Goal: Information Seeking & Learning: Learn about a topic

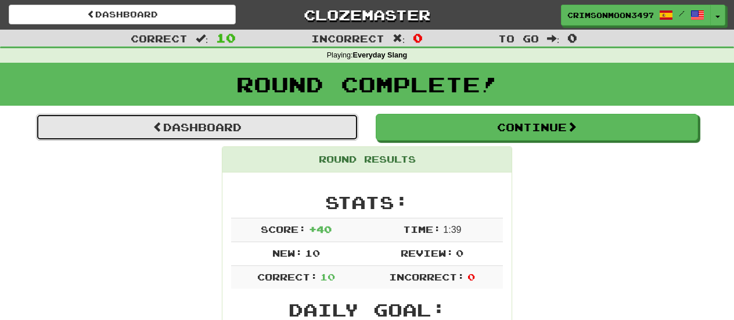
click at [184, 125] on link "Dashboard" at bounding box center [197, 127] width 322 height 27
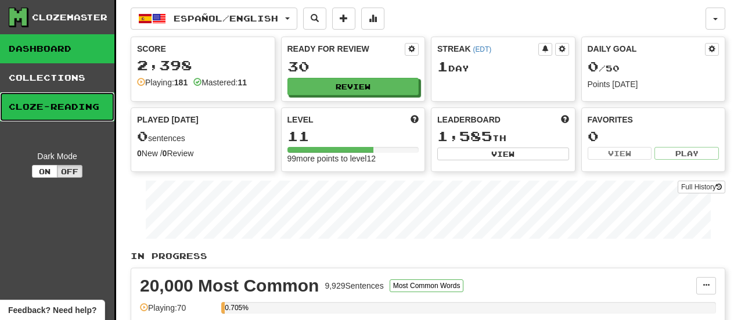
click at [47, 113] on link "Cloze-Reading" at bounding box center [57, 106] width 114 height 29
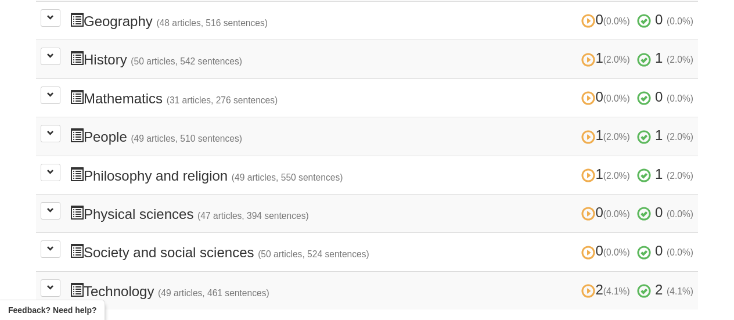
scroll to position [420, 0]
click at [53, 53] on span at bounding box center [50, 55] width 7 height 7
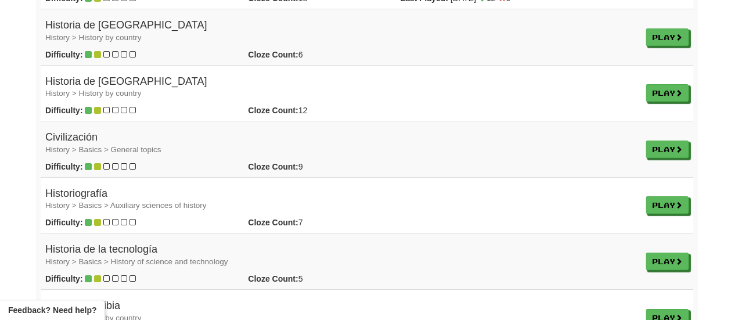
scroll to position [597, 0]
click at [670, 88] on link "Play" at bounding box center [667, 93] width 43 height 17
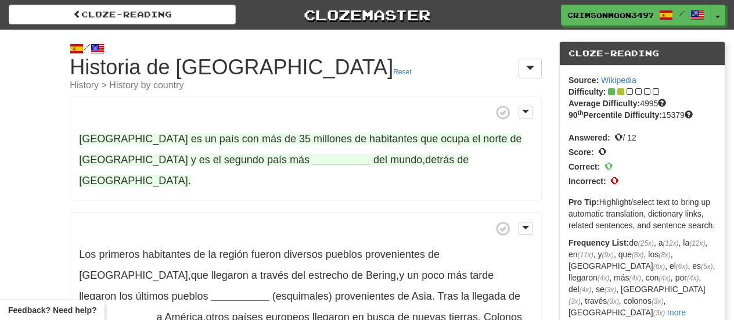
click at [312, 159] on strong "__________" at bounding box center [341, 160] width 58 height 12
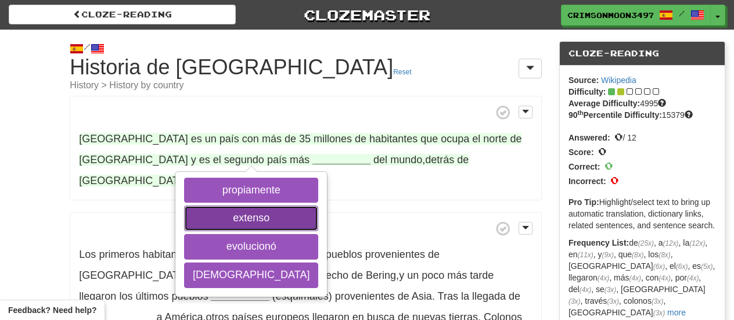
click at [229, 209] on button "extenso" at bounding box center [251, 218] width 134 height 26
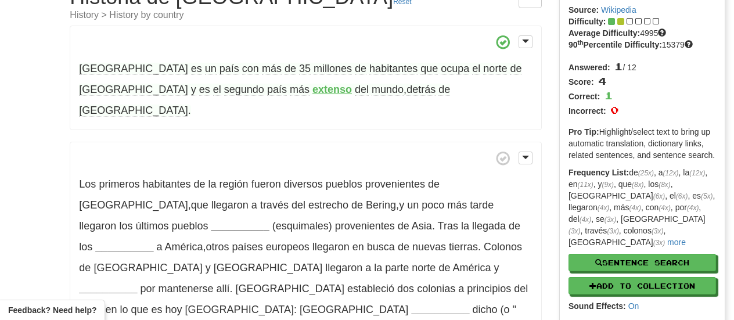
scroll to position [71, 0]
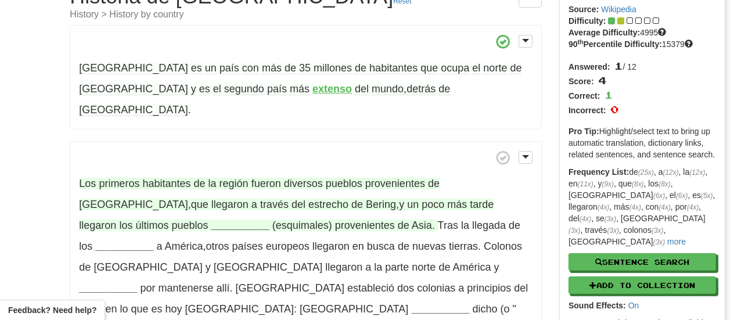
click at [211, 219] on strong "__________" at bounding box center [240, 225] width 58 height 12
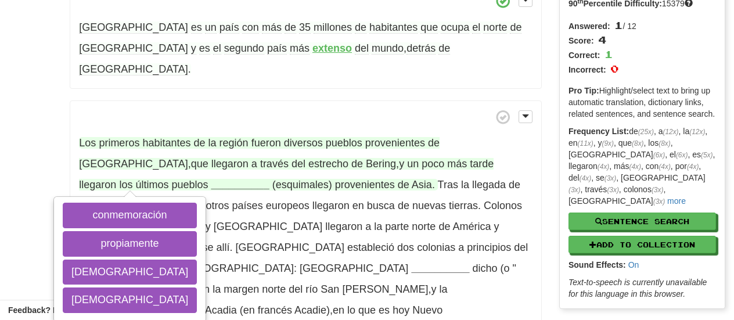
scroll to position [112, 0]
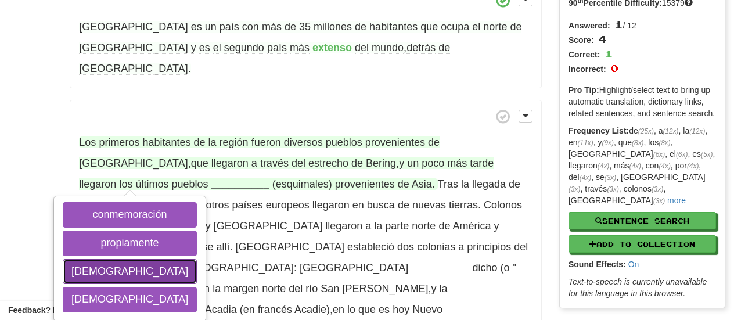
click at [107, 259] on button "[DEMOGRAPHIC_DATA]" at bounding box center [130, 272] width 134 height 26
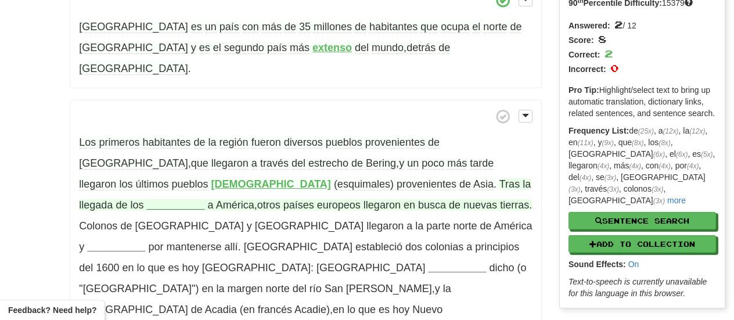
click at [204, 199] on strong "__________" at bounding box center [175, 205] width 58 height 12
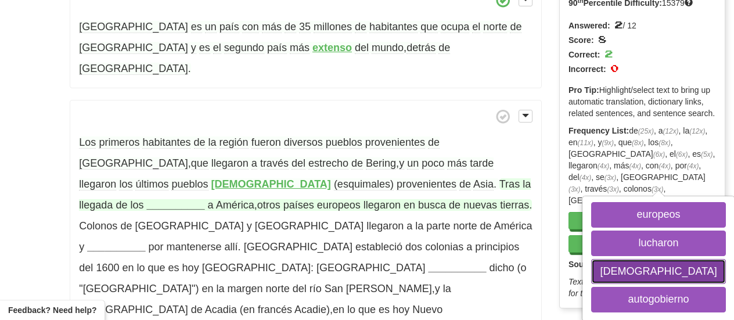
click at [591, 259] on button "[DEMOGRAPHIC_DATA]" at bounding box center [658, 272] width 134 height 26
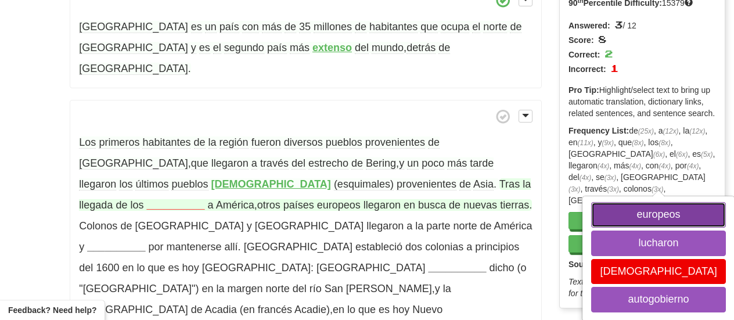
click at [591, 202] on button "europeos" at bounding box center [658, 215] width 134 height 26
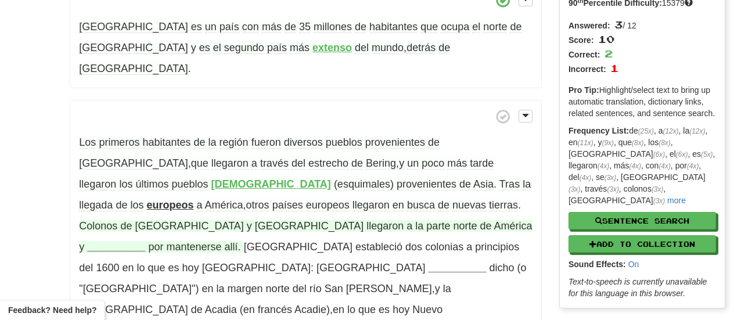
click at [145, 241] on strong "__________" at bounding box center [116, 247] width 58 height 12
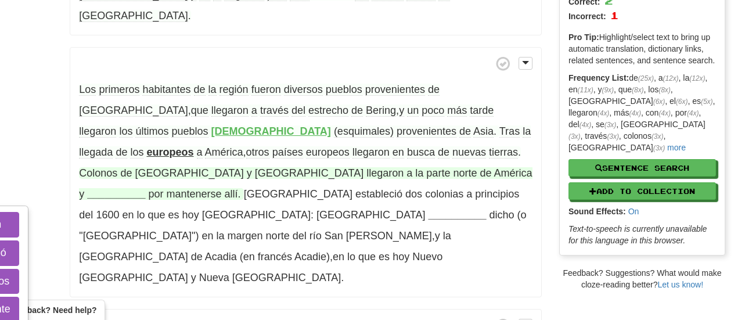
scroll to position [168, 0]
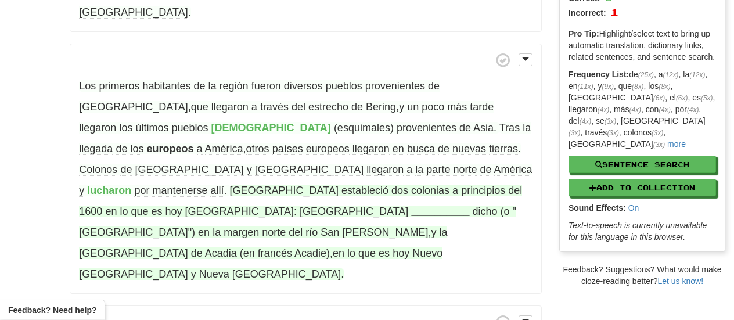
click at [411, 205] on strong "__________" at bounding box center [440, 211] width 58 height 12
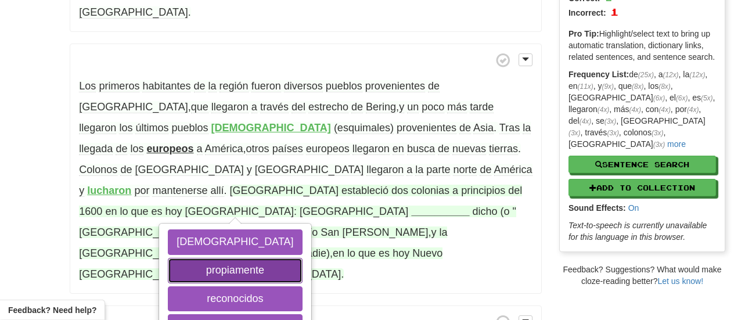
click at [300, 258] on button "propiamente" at bounding box center [235, 271] width 134 height 26
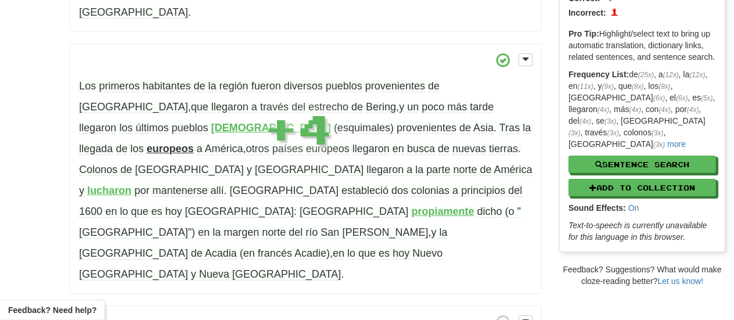
click at [411, 205] on strong "propiamente" at bounding box center [442, 211] width 63 height 12
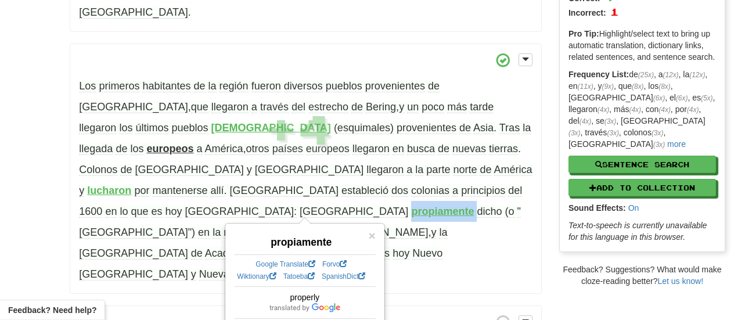
click at [411, 205] on strong "propiamente" at bounding box center [442, 211] width 63 height 12
click at [413, 211] on p "Los primeros habitantes de la región fueron diversos pueblos provenientes de Si…" at bounding box center [306, 169] width 472 height 251
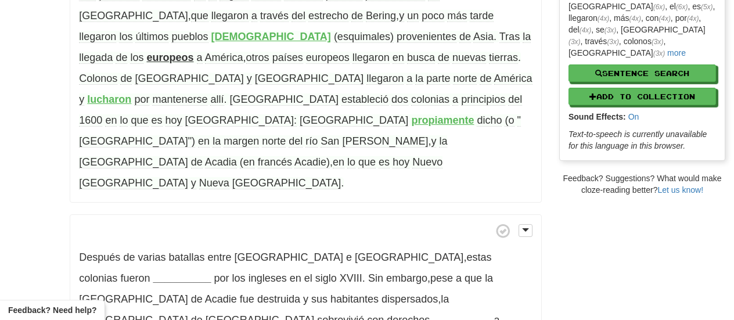
scroll to position [259, 0]
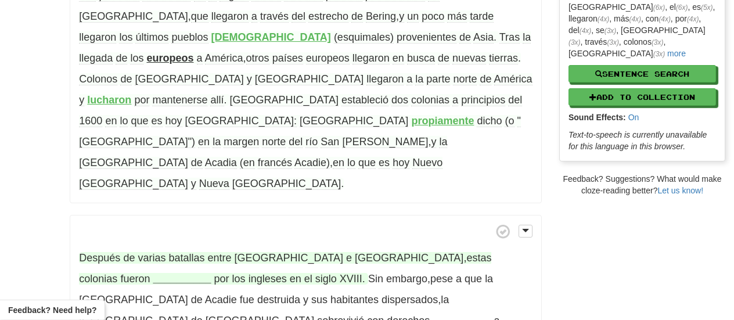
click at [211, 273] on strong "__________" at bounding box center [182, 279] width 58 height 12
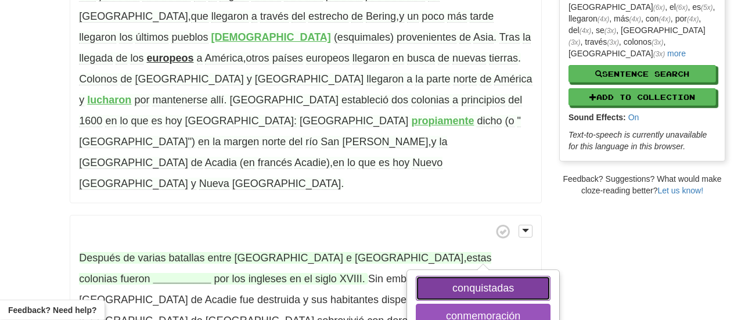
click at [452, 276] on button "conquistadas" at bounding box center [483, 289] width 134 height 26
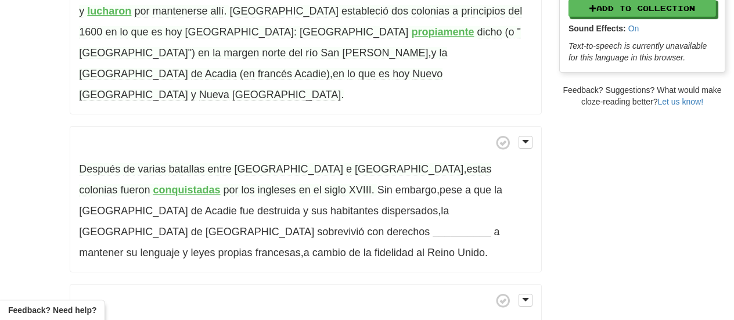
scroll to position [352, 0]
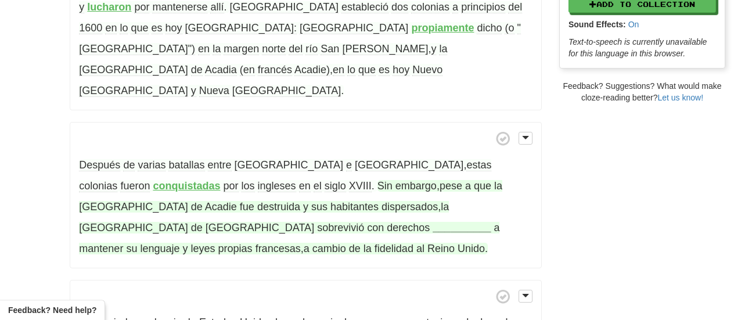
click at [439, 180] on span "pese" at bounding box center [450, 186] width 23 height 12
drag, startPoint x: 279, startPoint y: 124, endPoint x: 331, endPoint y: 128, distance: 51.8
click at [331, 180] on span "Sin embargo , pese a que la colonia de Acadie fue destruida y sus habitantes di…" at bounding box center [290, 206] width 423 height 53
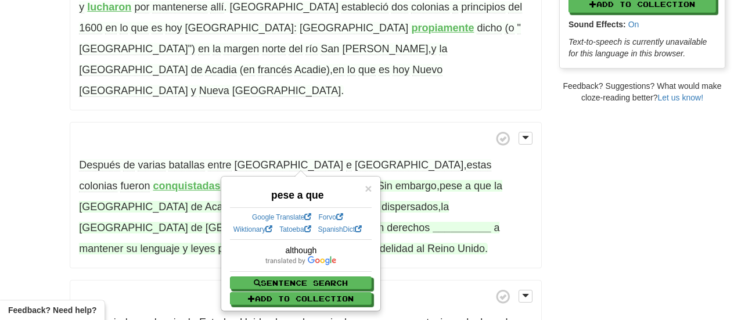
click at [432, 222] on strong "__________" at bounding box center [461, 228] width 58 height 12
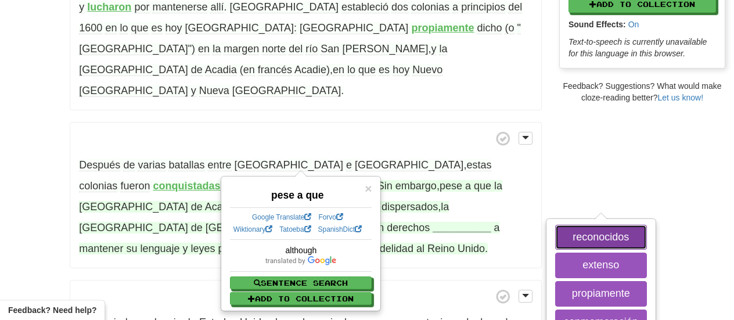
click at [555, 225] on button "reconocidos" at bounding box center [601, 238] width 92 height 26
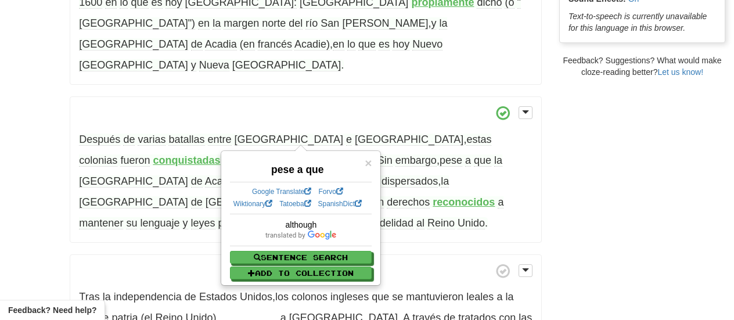
scroll to position [381, 0]
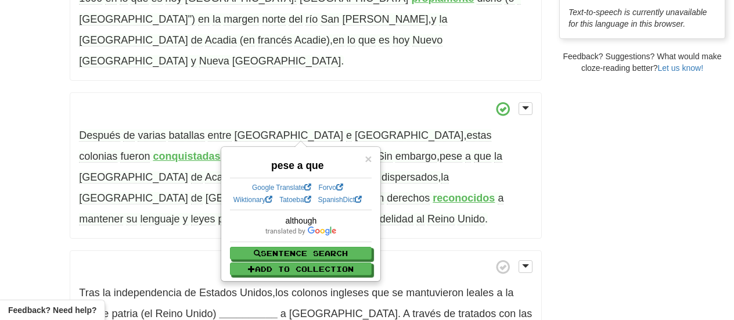
click at [462, 250] on p "Tras la independencia de Estados Unidos , los colonos ingleses que se mantuvier…" at bounding box center [306, 312] width 472 height 125
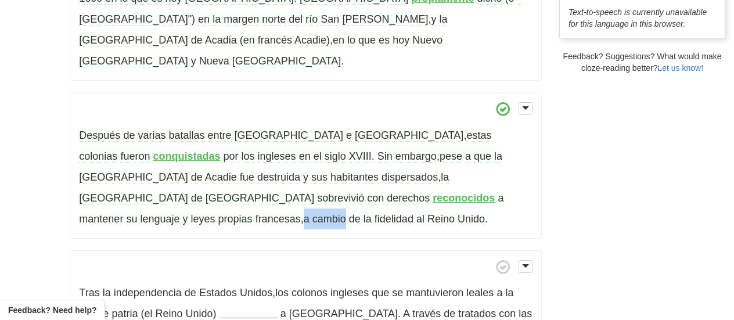
drag, startPoint x: 260, startPoint y: 136, endPoint x: 299, endPoint y: 138, distance: 38.9
click at [299, 192] on span "a mantener su lenguaje y leyes propias francesas , a cambio de la fidelidad al …" at bounding box center [291, 208] width 424 height 33
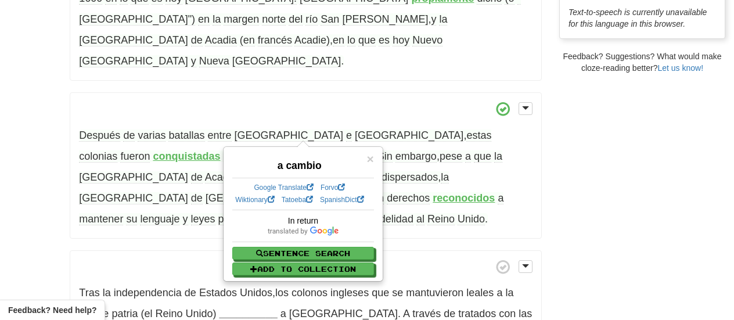
click at [413, 164] on div "Canadá es un país con más de 35 millones de habitantes que ocupa el norte de No…" at bounding box center [306, 133] width 472 height 839
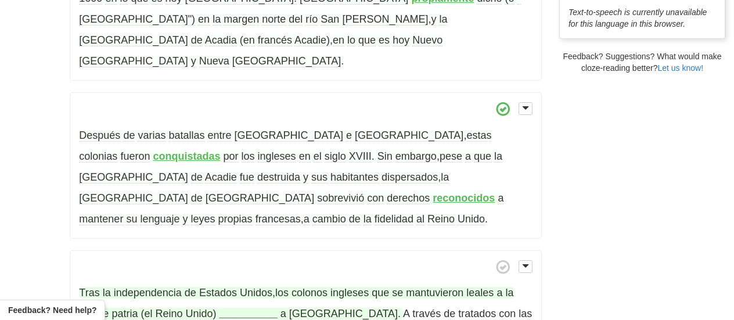
click at [250, 308] on strong "__________" at bounding box center [248, 314] width 58 height 12
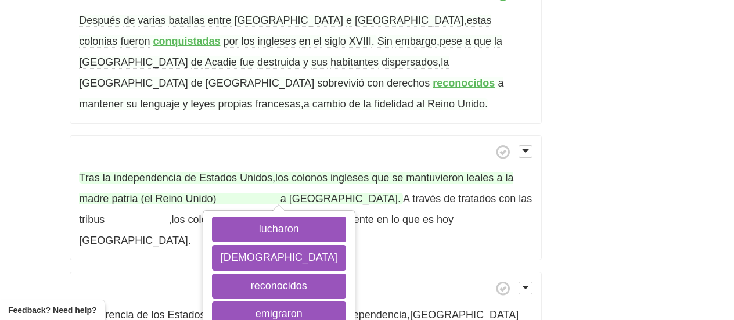
scroll to position [497, 0]
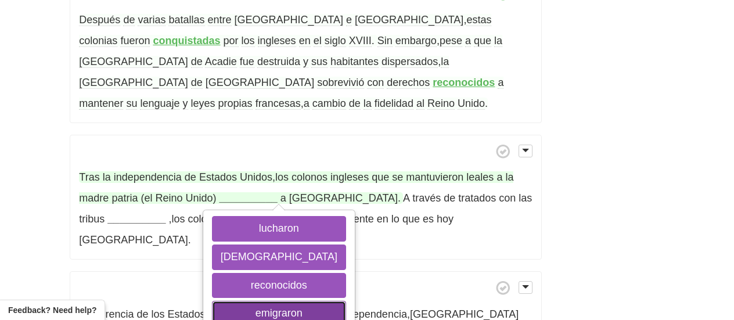
click at [237, 301] on button "emigraron" at bounding box center [279, 314] width 134 height 26
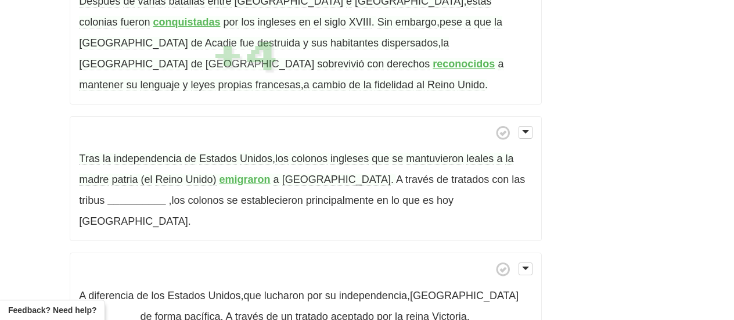
scroll to position [515, 0]
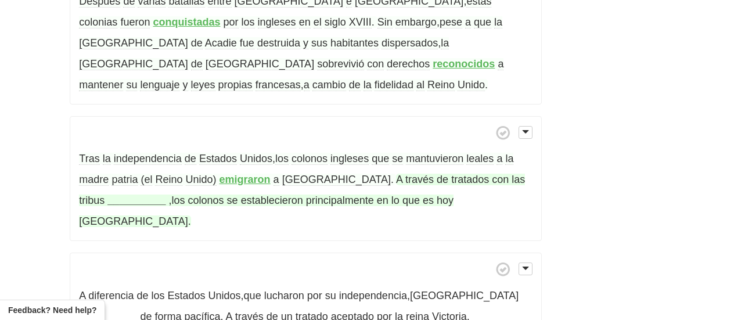
click at [117, 194] on strong "__________" at bounding box center [136, 200] width 58 height 12
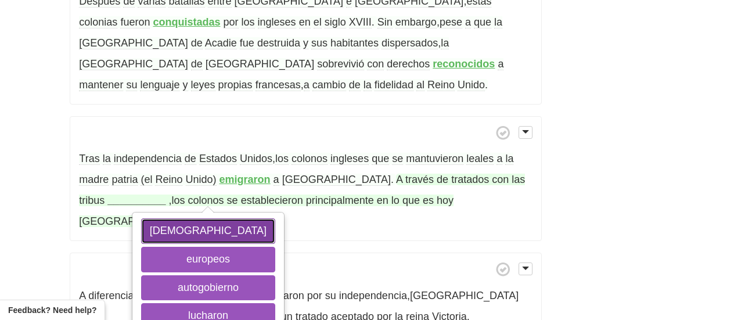
click at [141, 218] on button "aborígenes" at bounding box center [208, 231] width 134 height 26
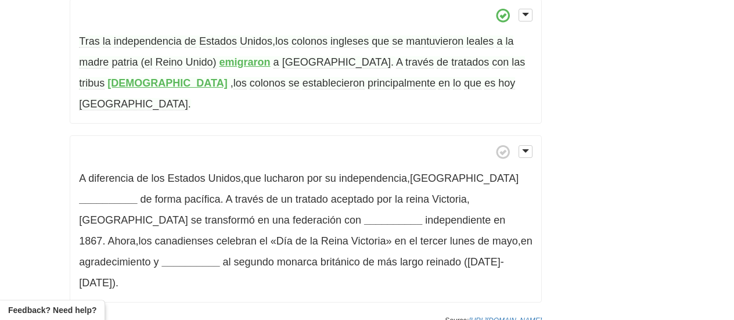
scroll to position [633, 0]
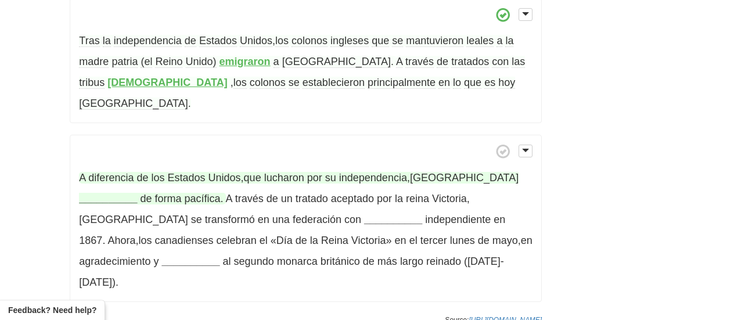
click at [137, 193] on strong "__________" at bounding box center [108, 199] width 58 height 12
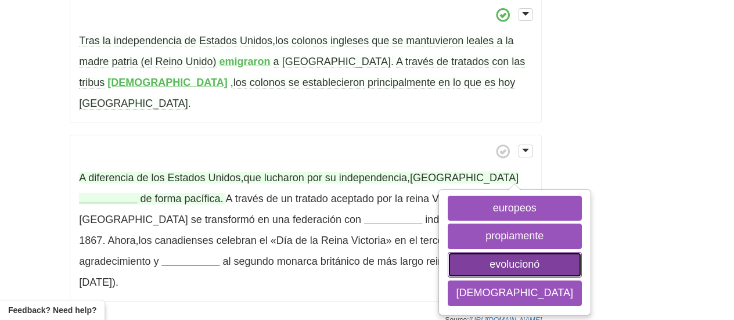
click at [489, 252] on button "evolucionó" at bounding box center [514, 265] width 134 height 26
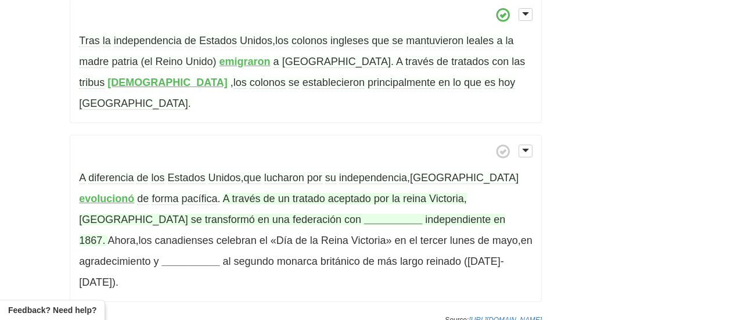
click at [364, 214] on strong "__________" at bounding box center [393, 220] width 58 height 12
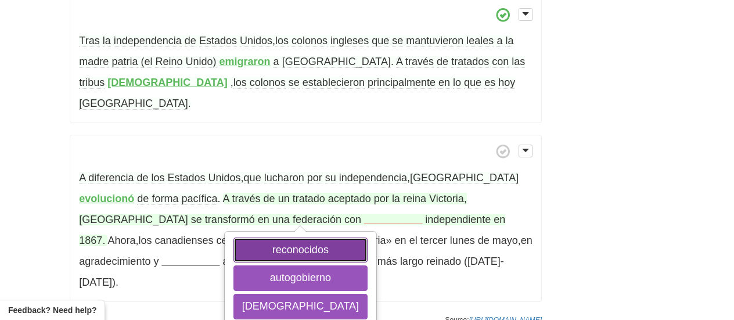
click at [233, 237] on button "reconocidos" at bounding box center [300, 250] width 134 height 26
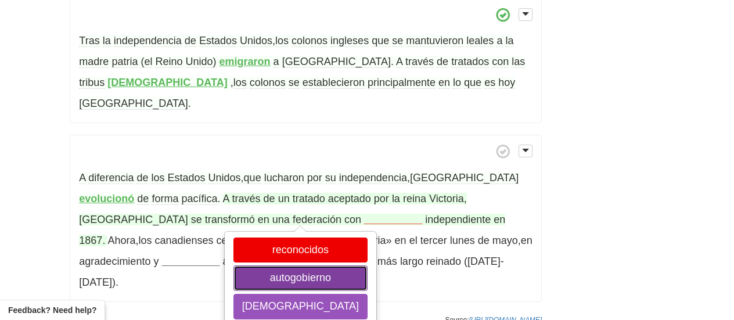
click at [233, 265] on button "autogobierno" at bounding box center [300, 278] width 134 height 26
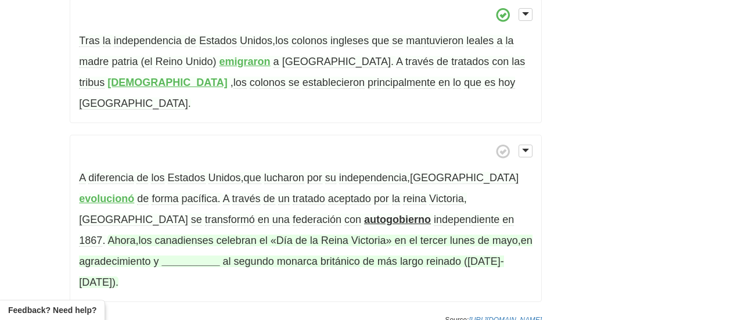
click at [219, 255] on strong "__________" at bounding box center [190, 261] width 58 height 12
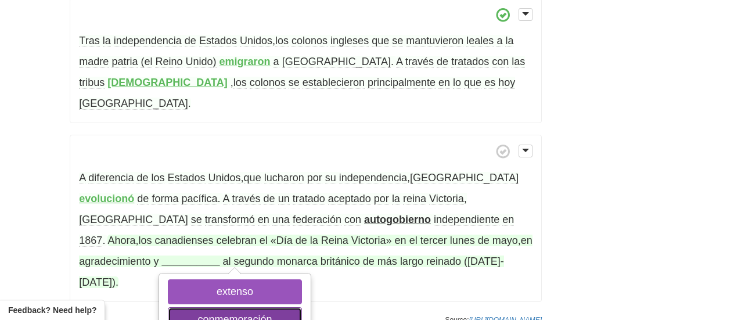
click at [302, 307] on button "conmemoración" at bounding box center [235, 320] width 134 height 26
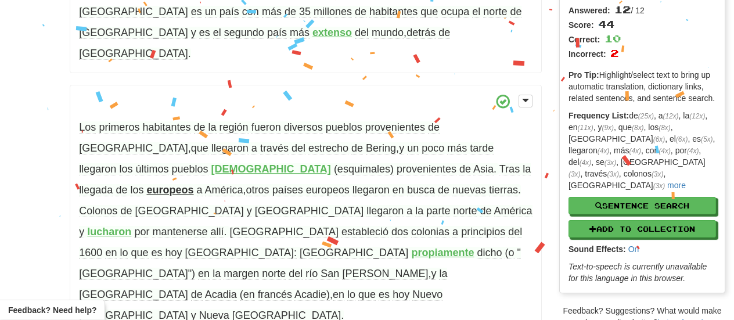
scroll to position [0, 0]
